Goal: Task Accomplishment & Management: Manage account settings

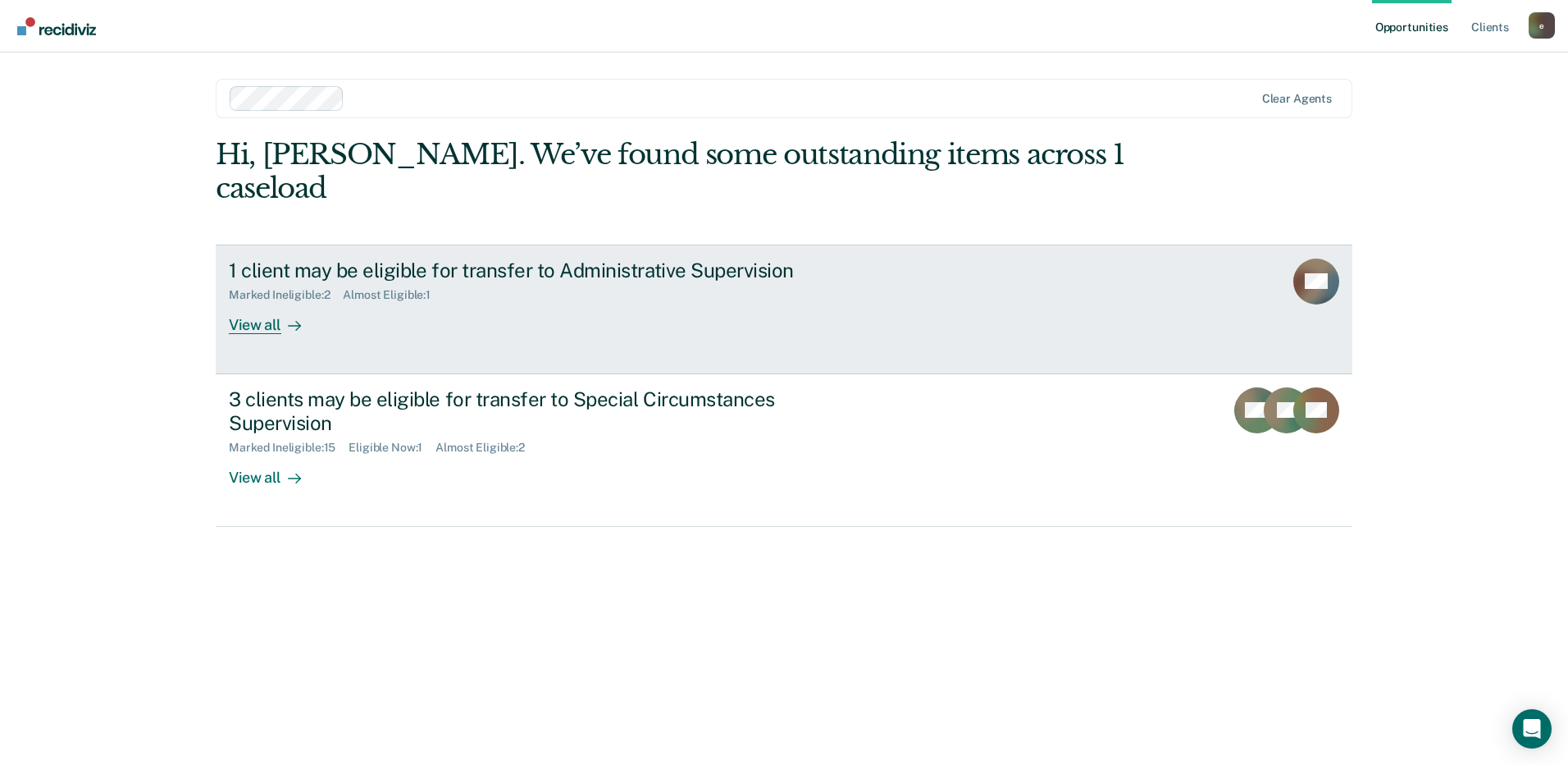
click at [270, 302] on div "View all" at bounding box center [275, 318] width 92 height 32
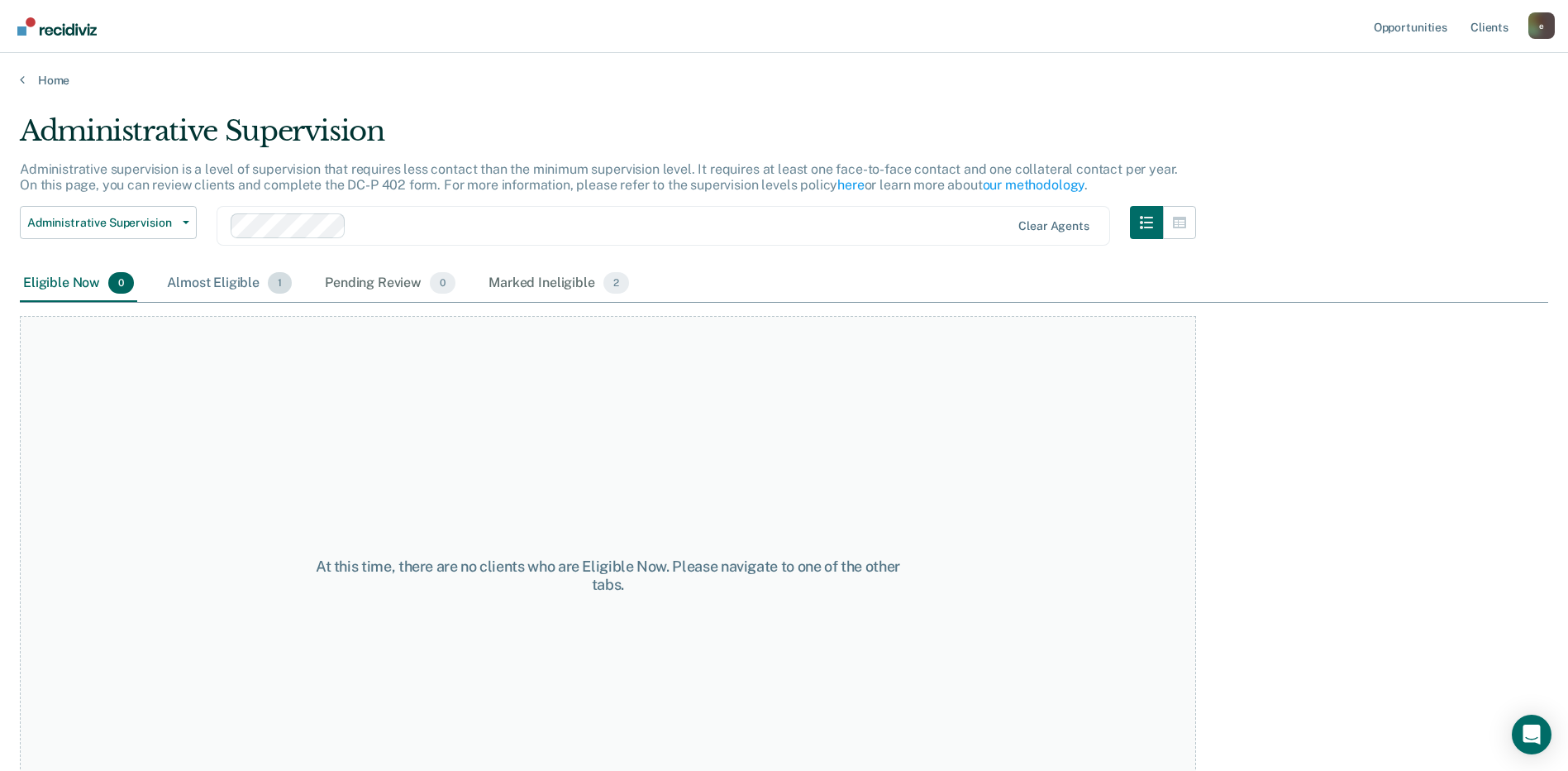
click at [184, 282] on div "Almost Eligible 1" at bounding box center [229, 284] width 132 height 37
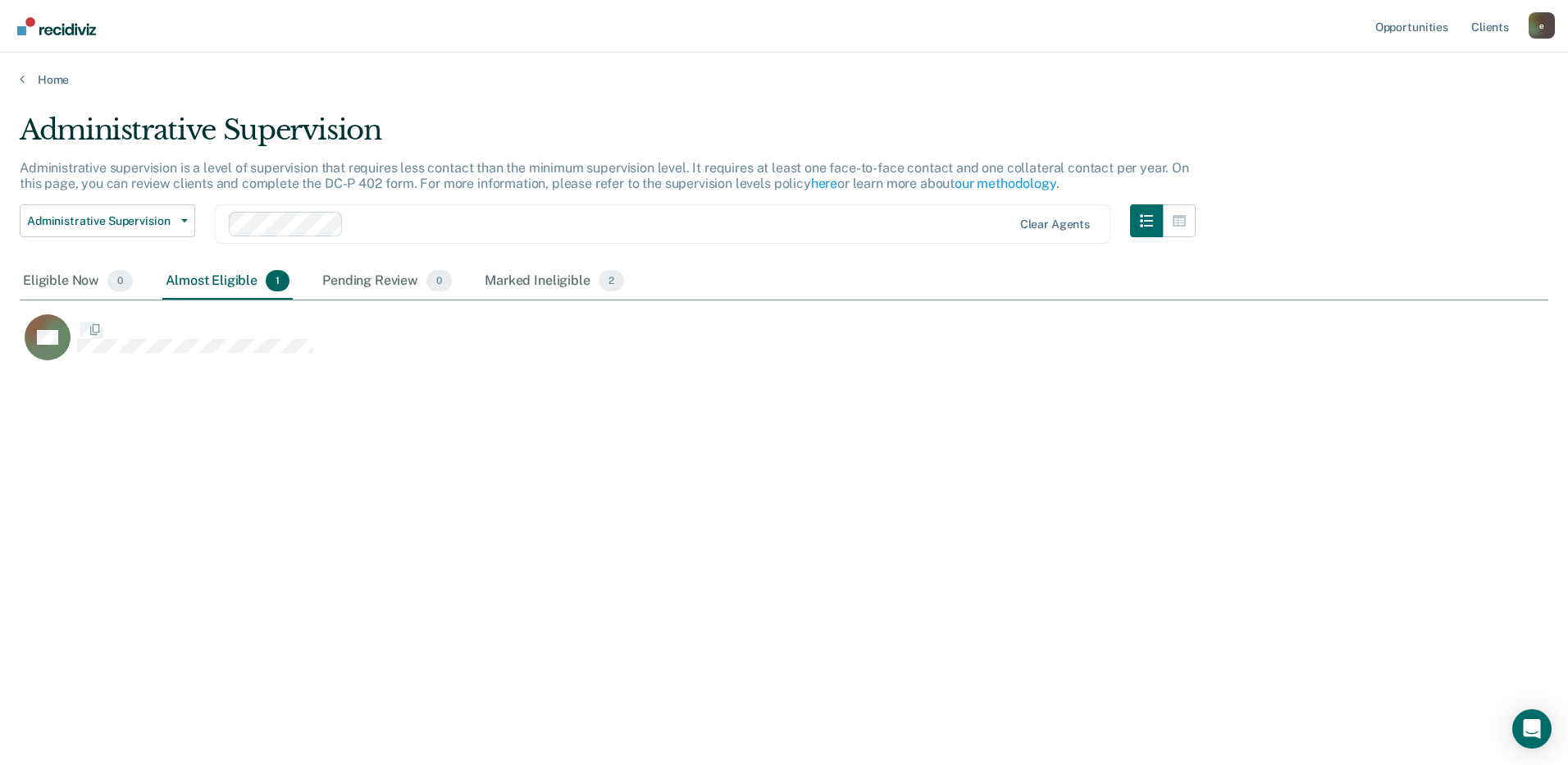
scroll to position [516, 1517]
click at [375, 277] on div "Pending Review 0" at bounding box center [387, 281] width 137 height 36
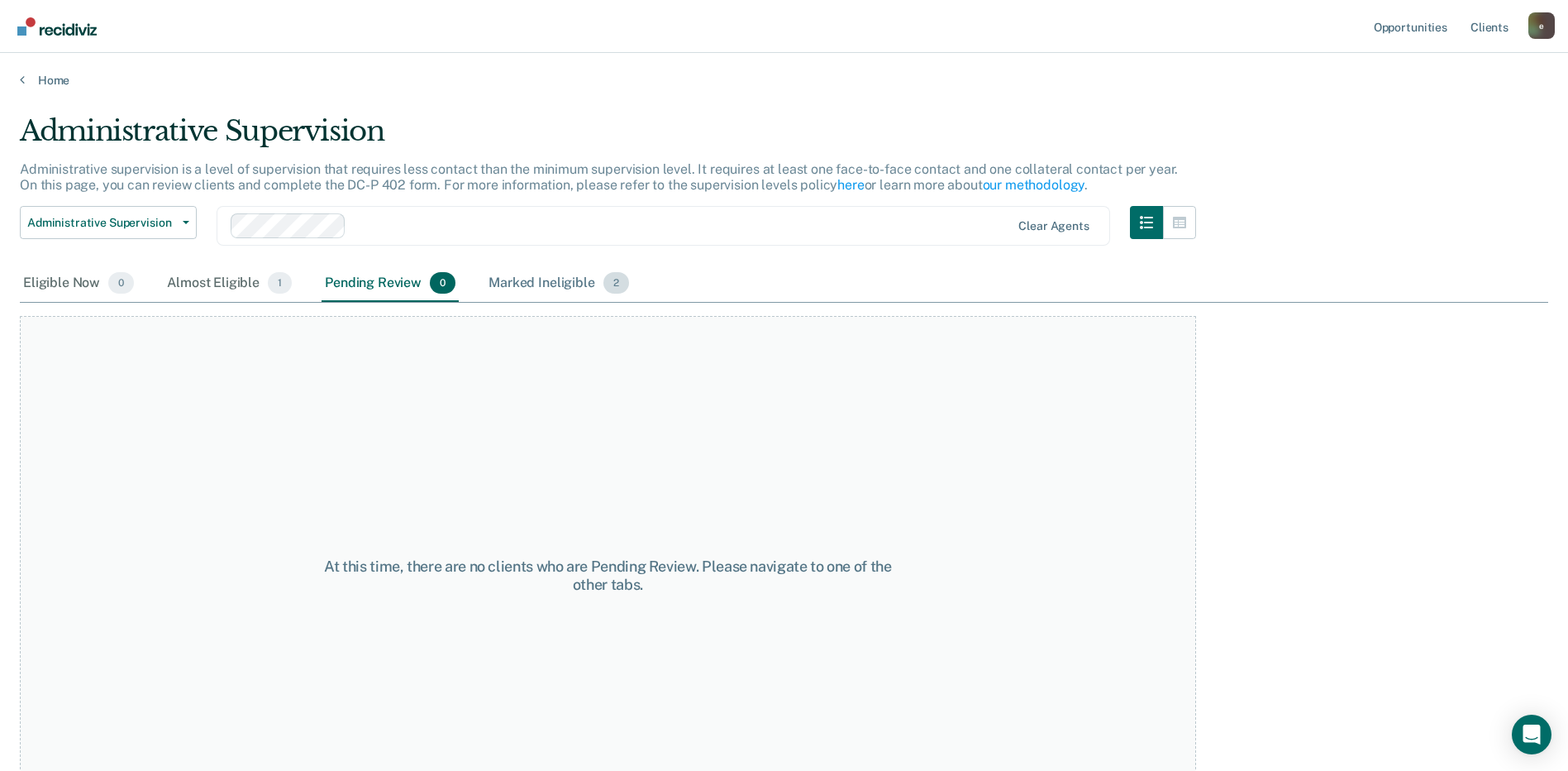
click at [548, 288] on div "Marked Ineligible 2" at bounding box center [559, 284] width 147 height 37
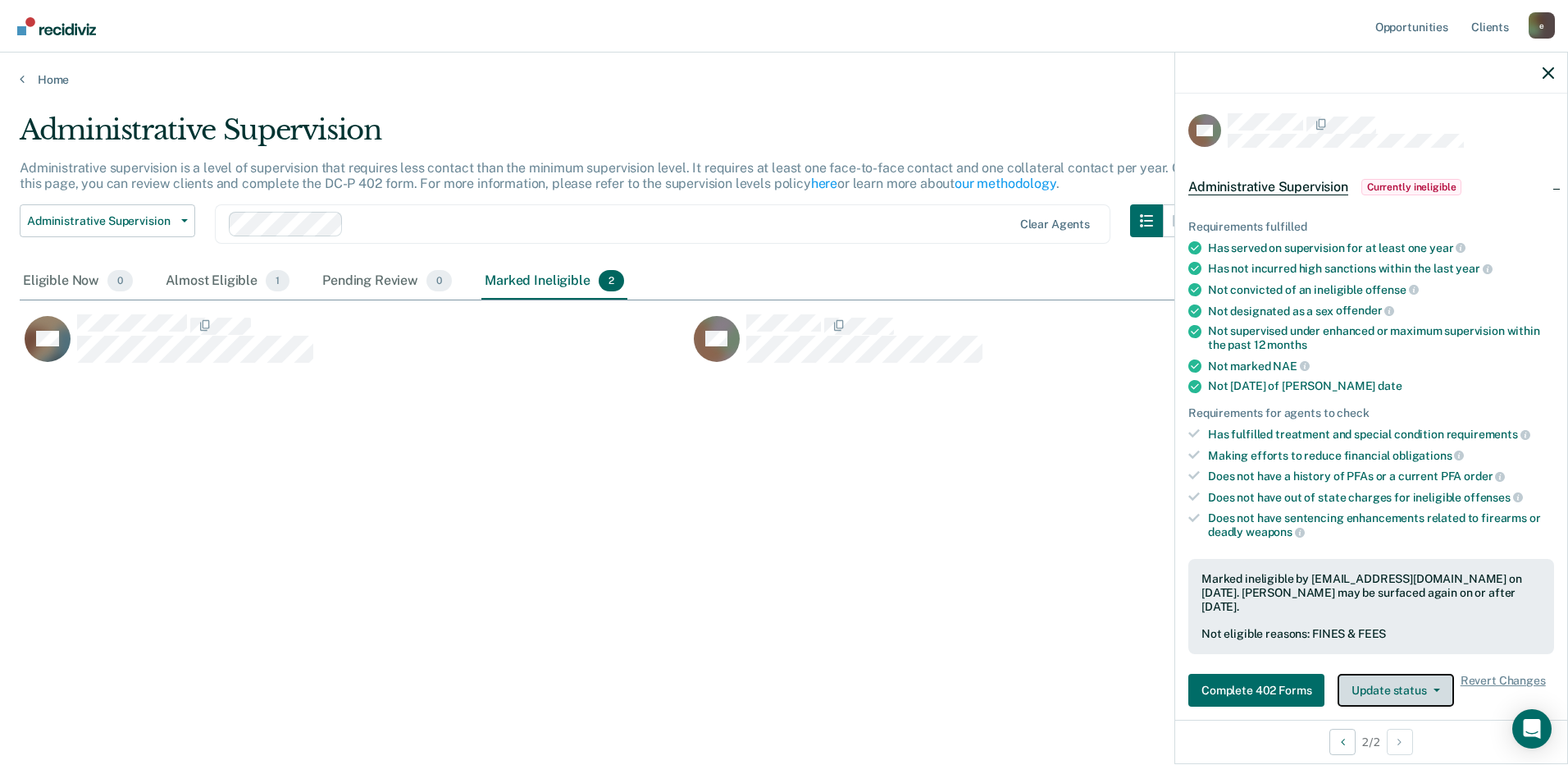
click at [1434, 689] on icon "button" at bounding box center [1437, 690] width 7 height 3
click at [1422, 184] on span "Currently ineligible" at bounding box center [1412, 187] width 101 height 17
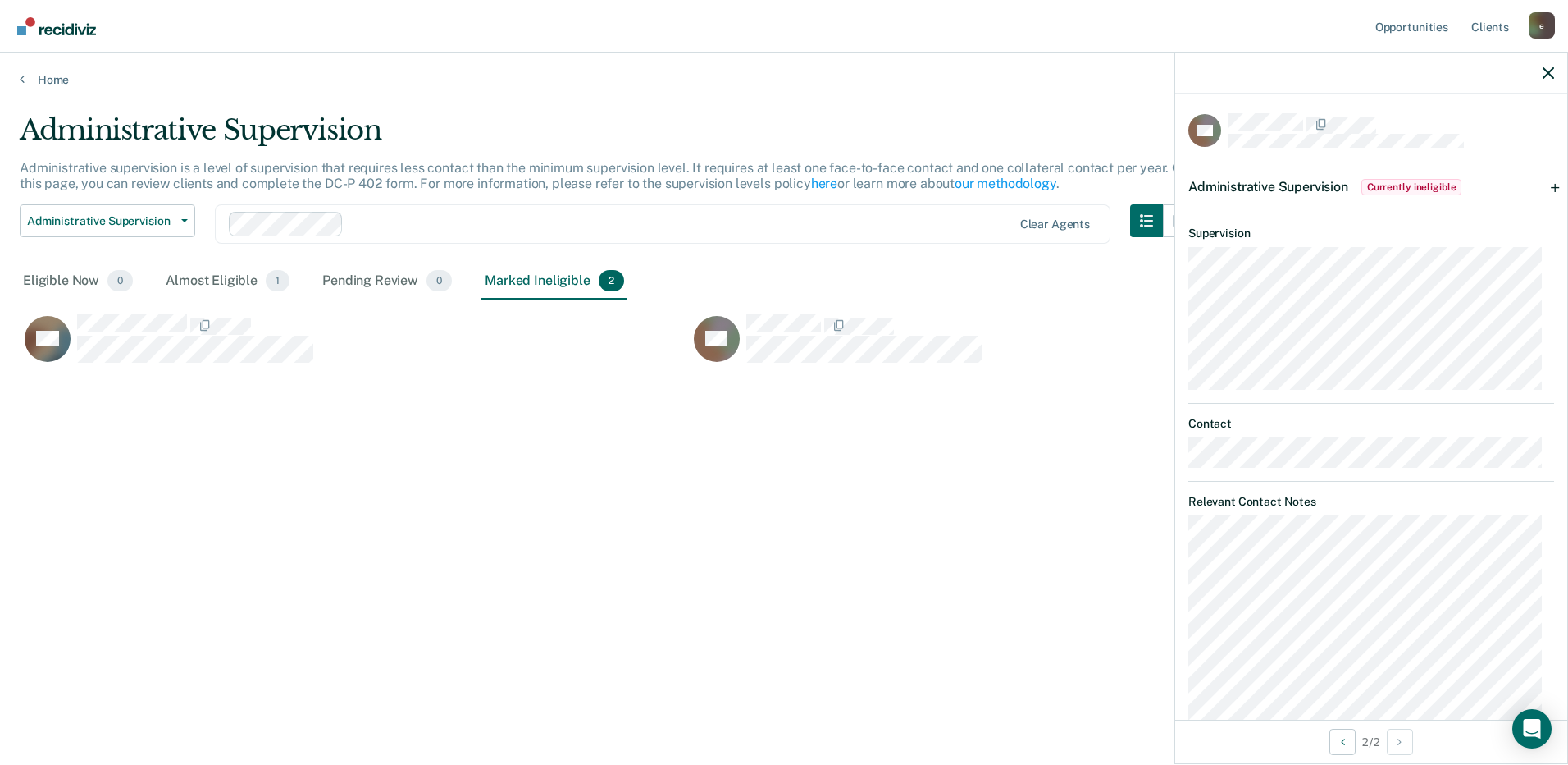
click at [1542, 181] on div "Administrative Supervision Currently ineligible" at bounding box center [1371, 186] width 392 height 52
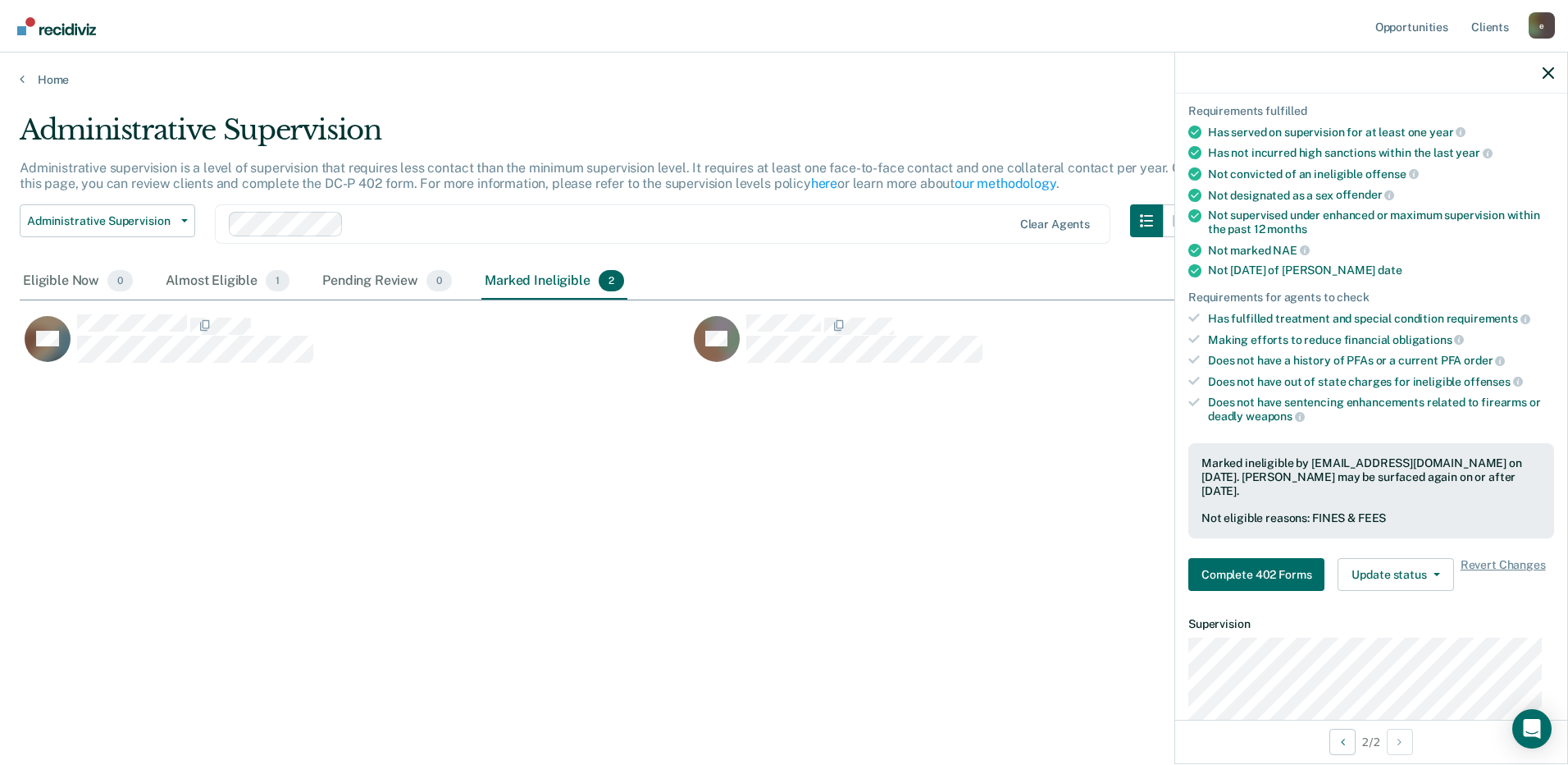
scroll to position [164, 0]
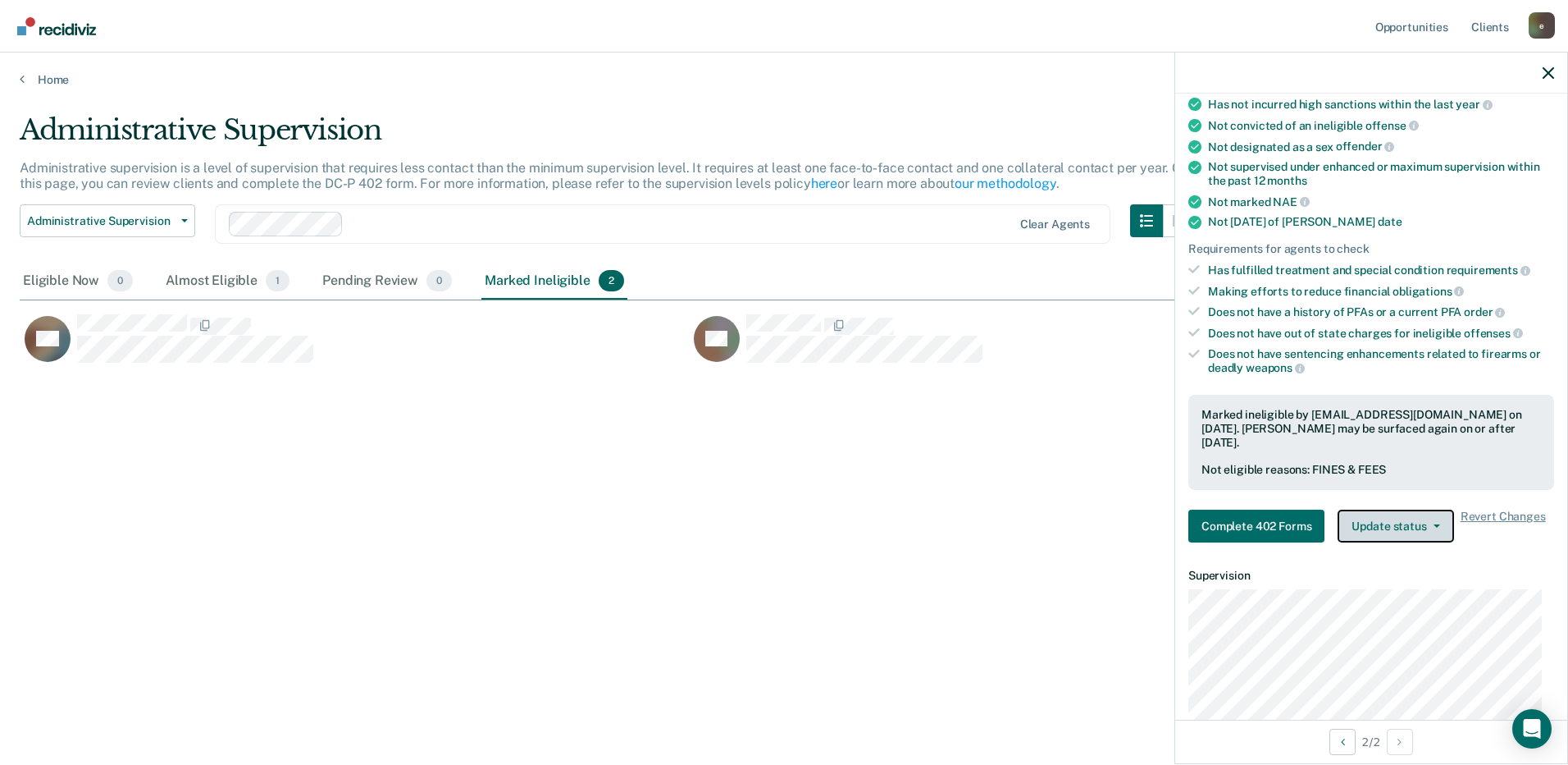
click at [1438, 524] on icon "button" at bounding box center [1437, 526] width 7 height 3
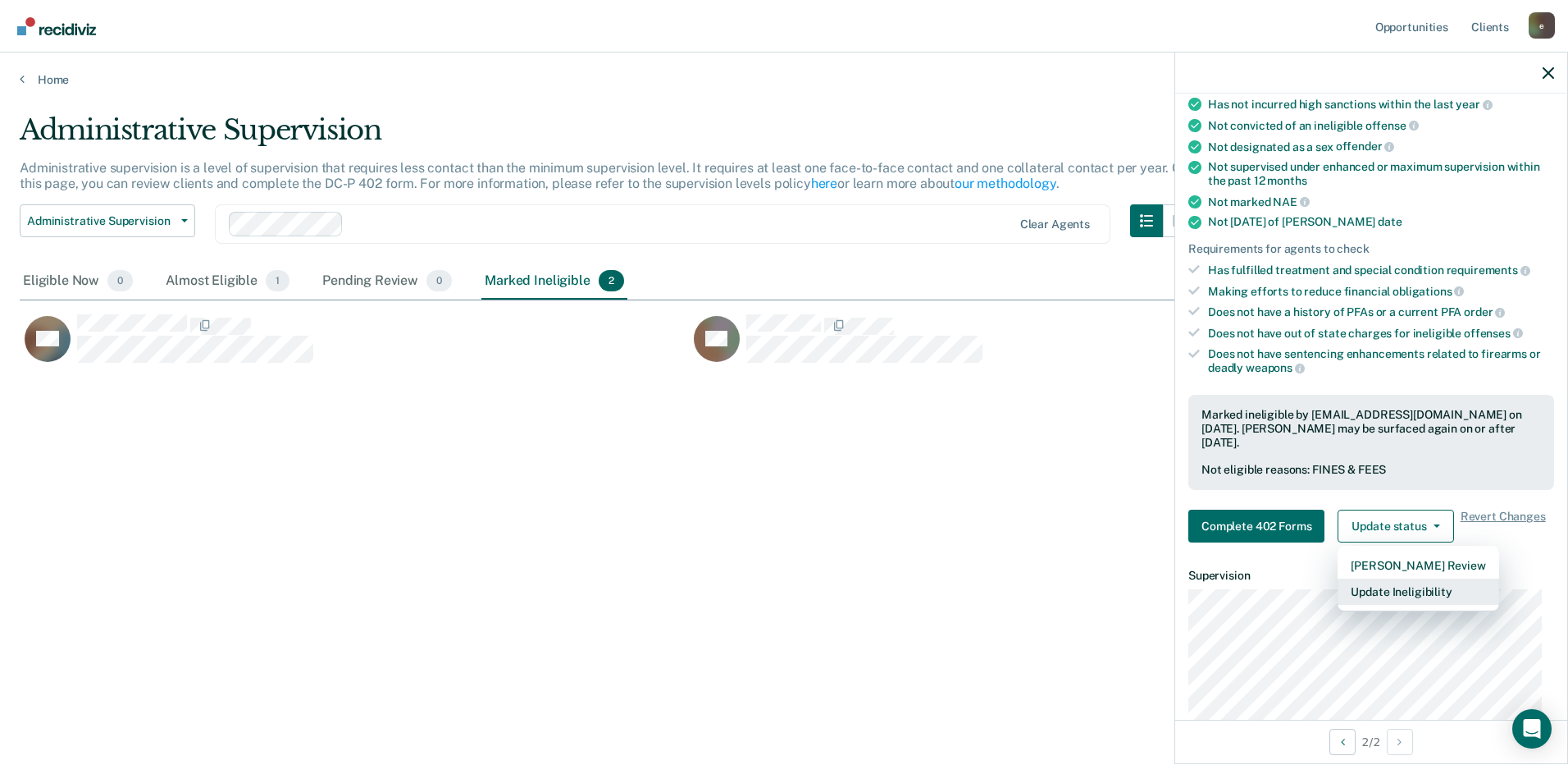
click at [1410, 594] on button "Update Ineligibility" at bounding box center [1418, 592] width 161 height 26
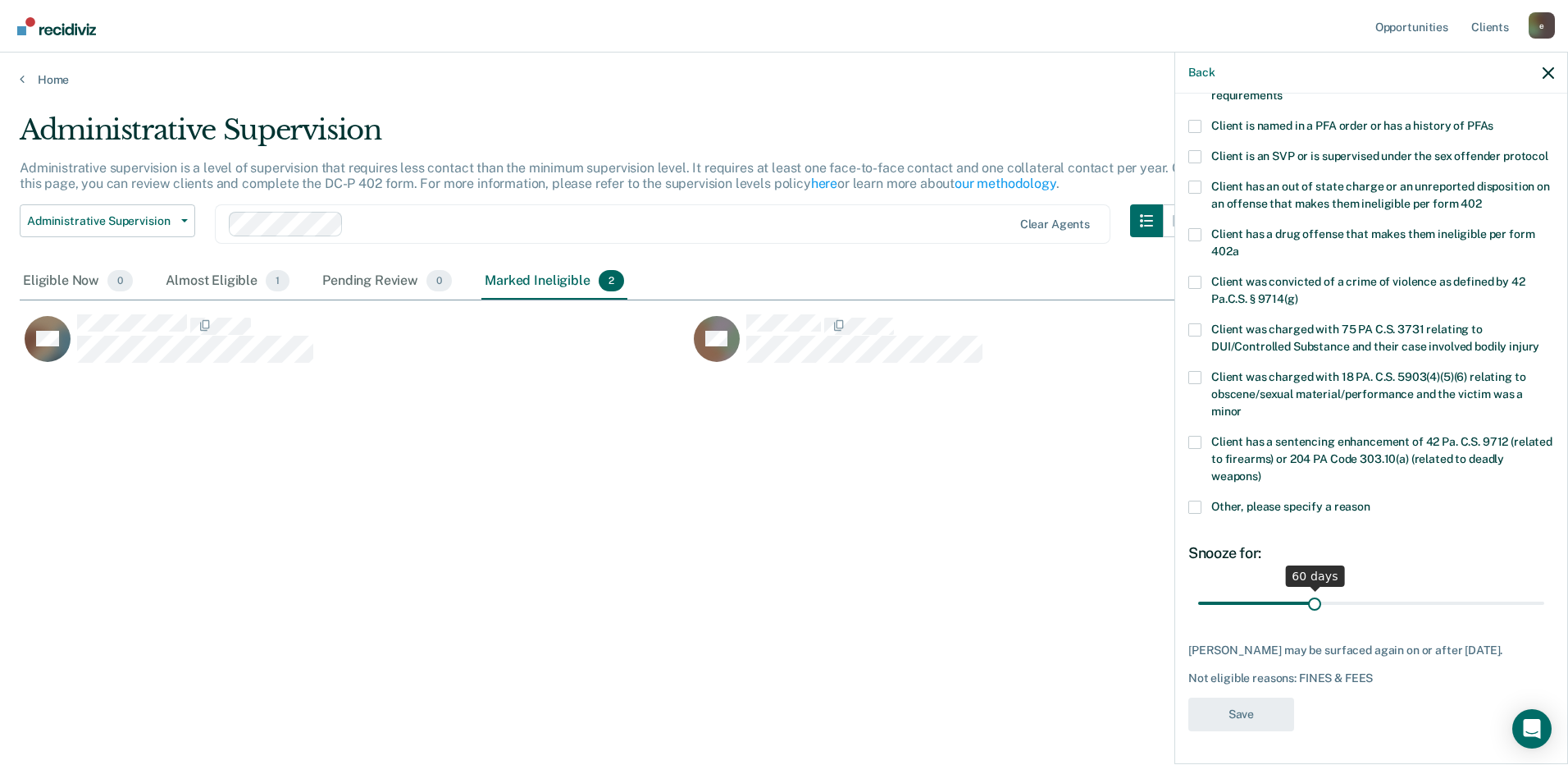
scroll to position [192, 0]
drag, startPoint x: 1310, startPoint y: 606, endPoint x: 1368, endPoint y: 605, distance: 58.0
type input "92"
click at [1368, 605] on input "range" at bounding box center [1371, 603] width 346 height 29
click at [1251, 716] on button "Save" at bounding box center [1241, 714] width 106 height 34
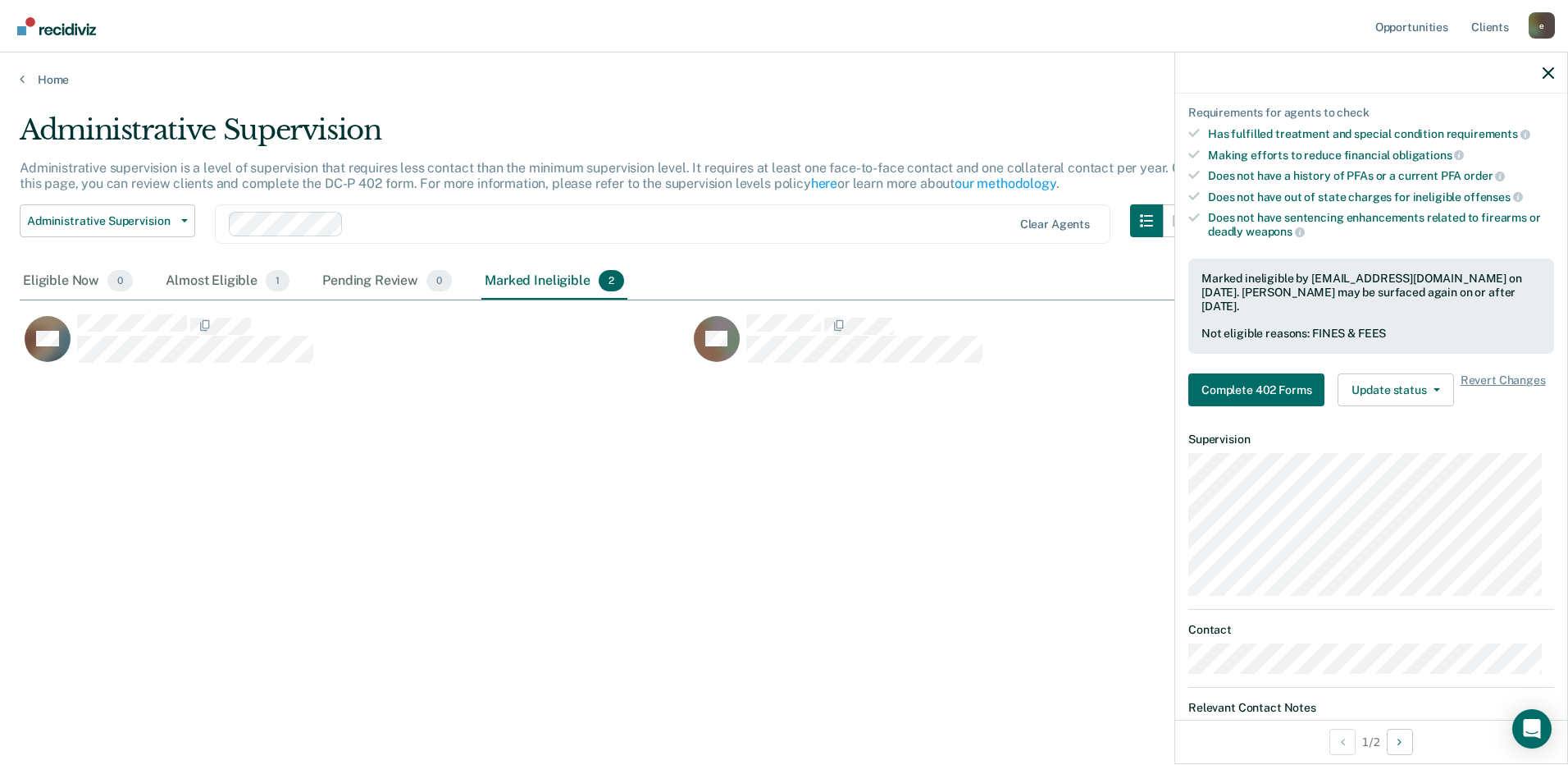
scroll to position [328, 0]
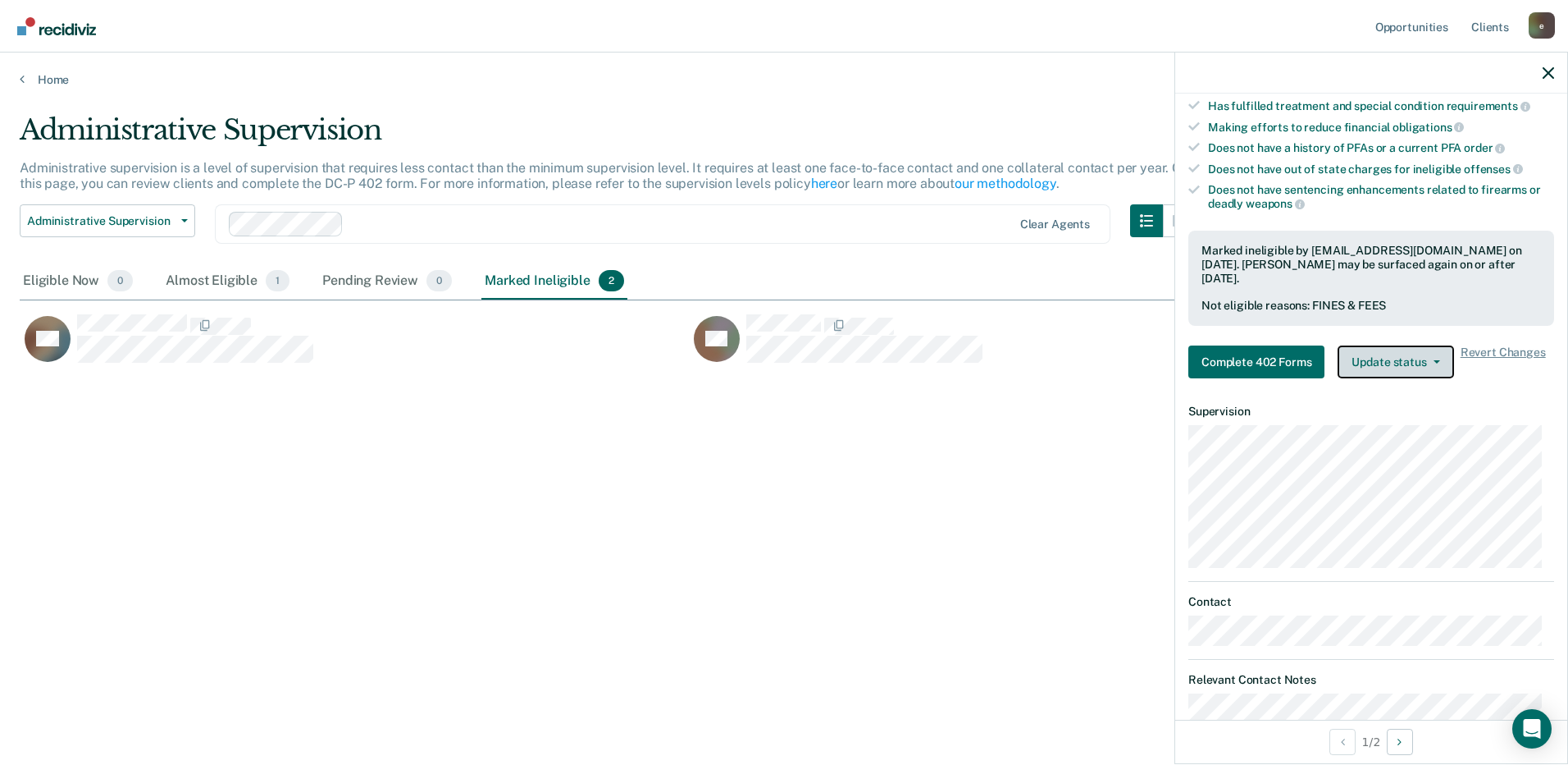
click at [1422, 354] on button "Update status" at bounding box center [1396, 362] width 116 height 33
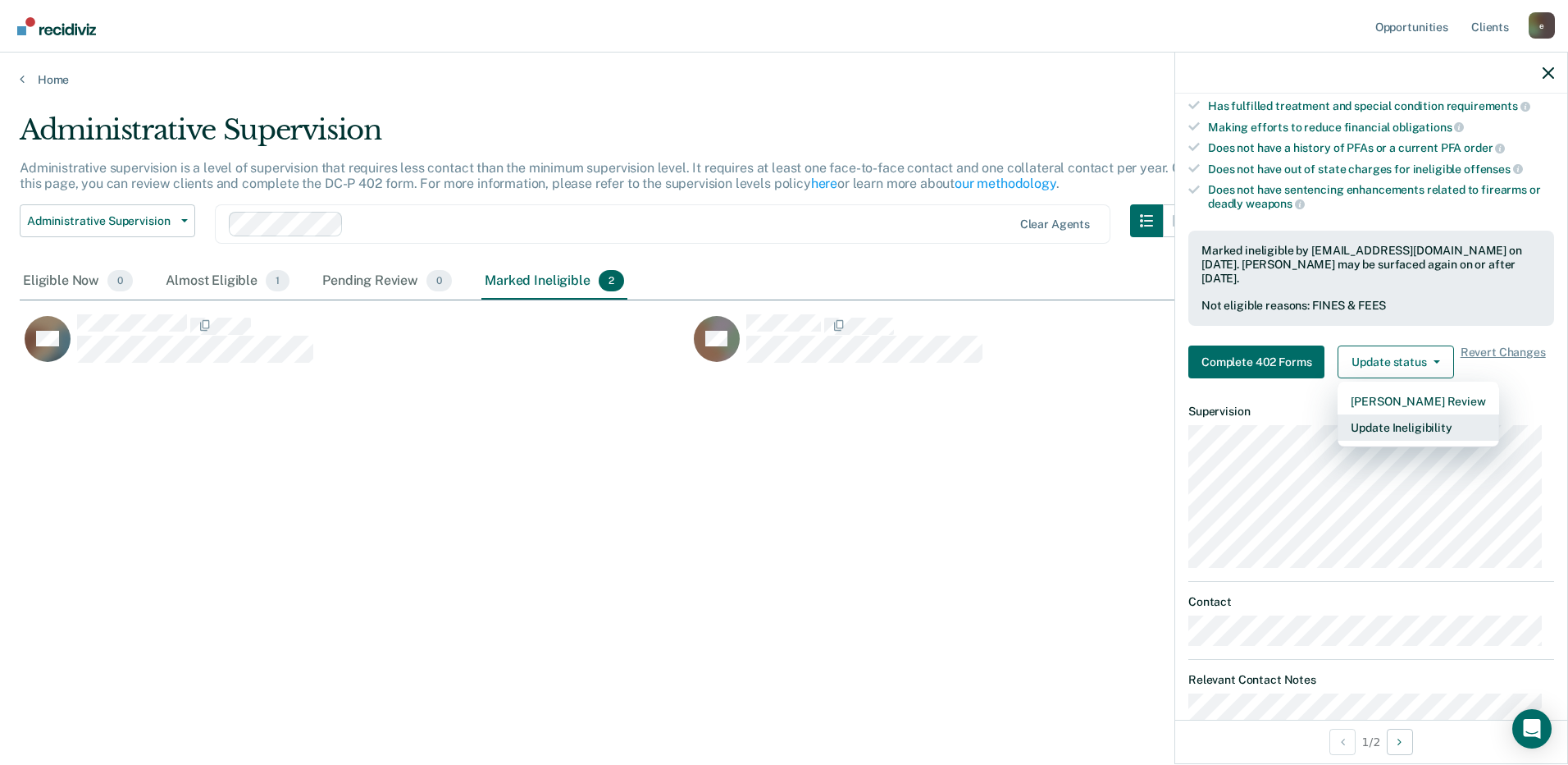
click at [1421, 426] on button "Update Ineligibility" at bounding box center [1418, 428] width 161 height 26
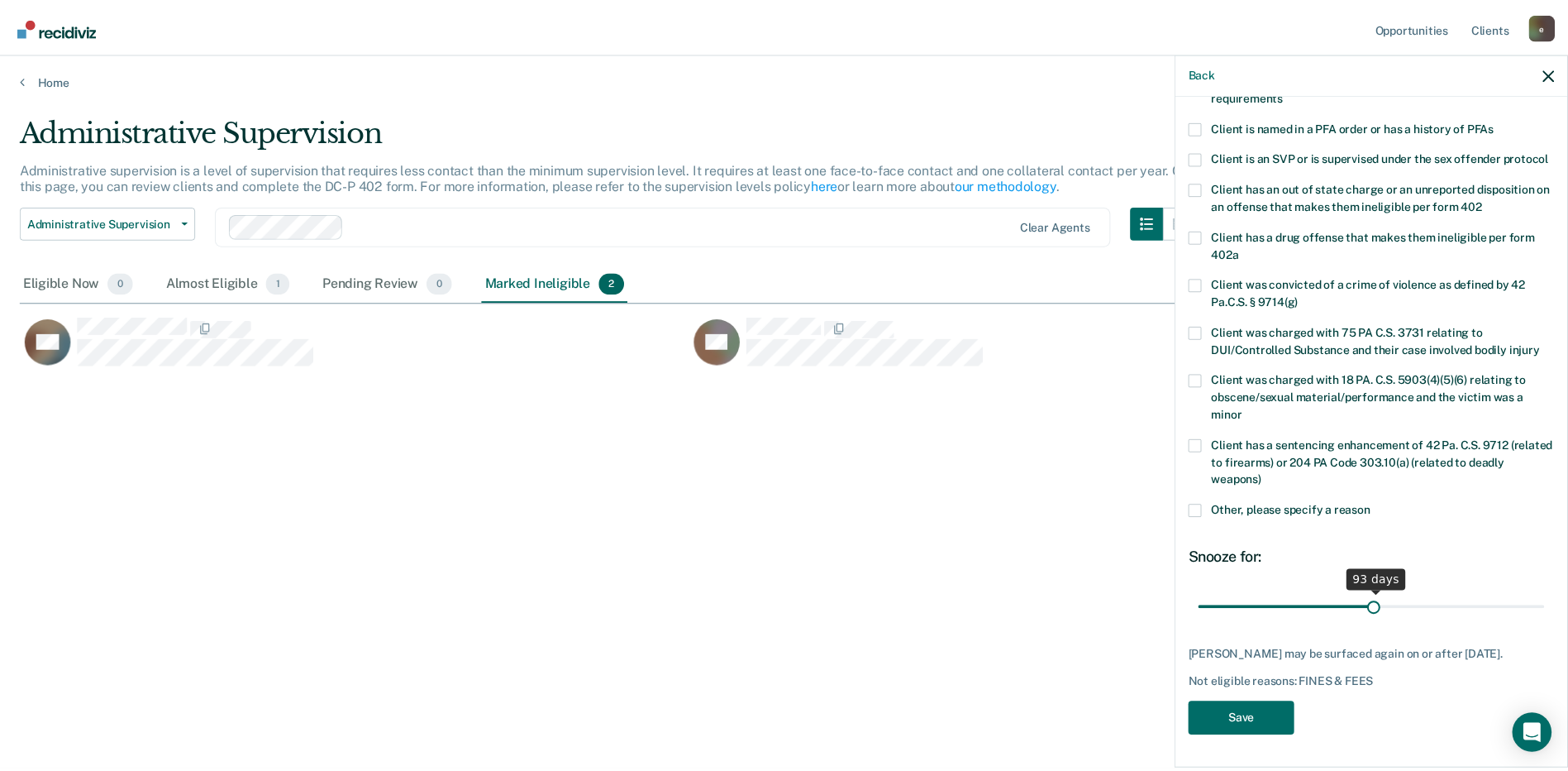
scroll to position [194, 0]
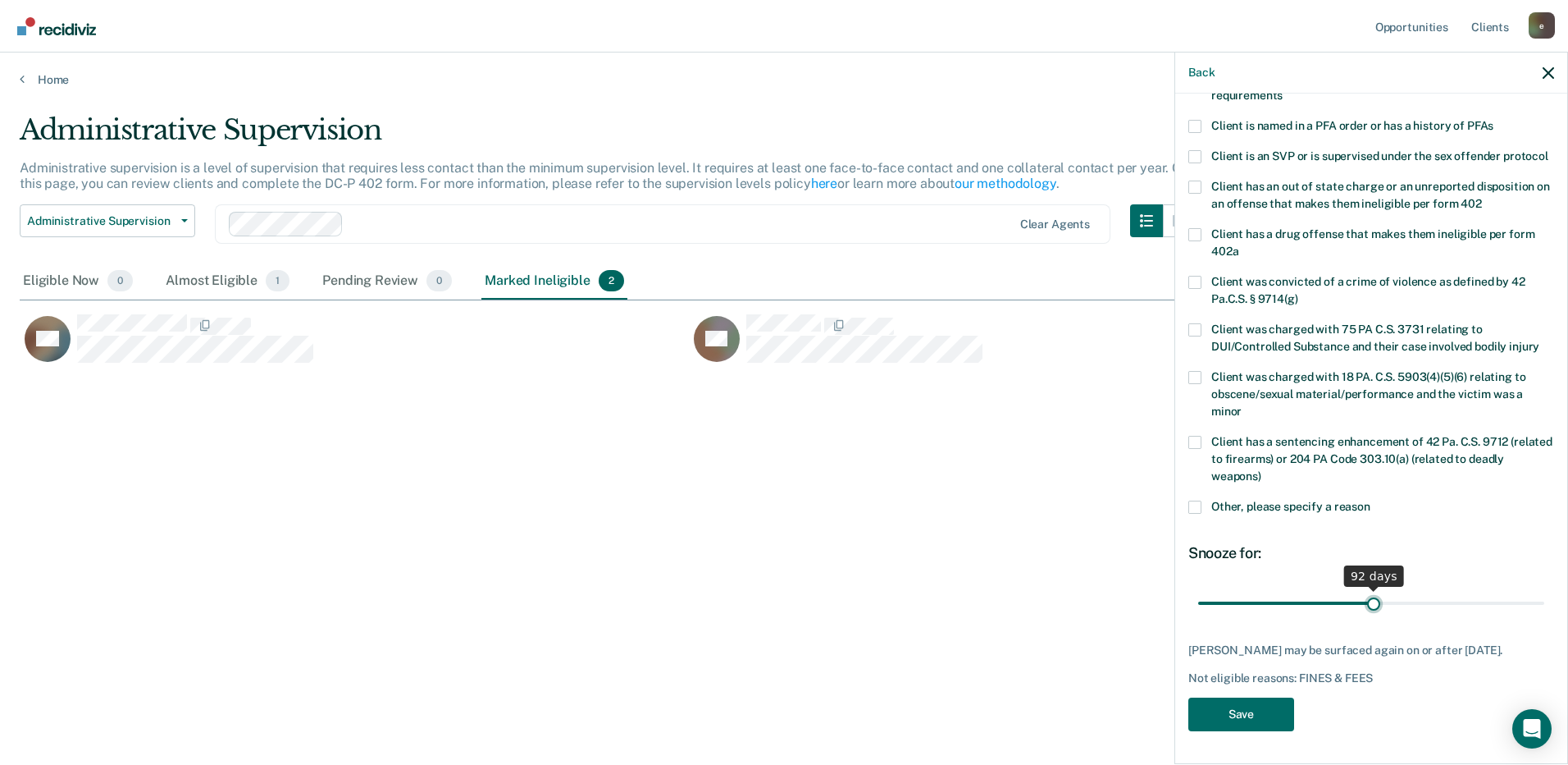
drag, startPoint x: 1309, startPoint y: 589, endPoint x: 1367, endPoint y: 589, distance: 58.0
type input "92"
click at [1367, 589] on input "range" at bounding box center [1371, 603] width 346 height 29
click at [1215, 710] on button "Save" at bounding box center [1241, 714] width 106 height 34
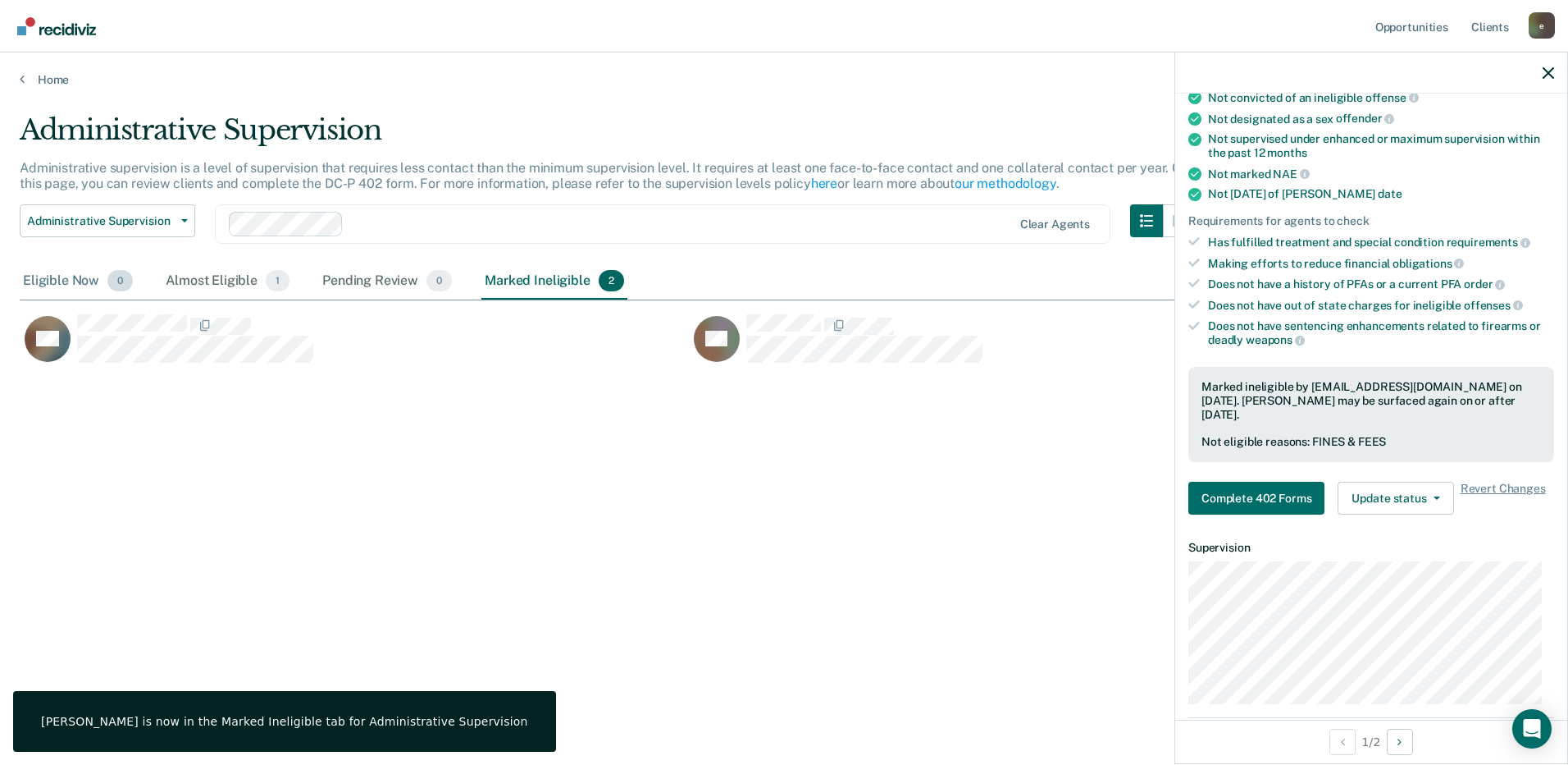
click at [92, 286] on div "Eligible Now 0" at bounding box center [78, 281] width 117 height 36
